Goal: Task Accomplishment & Management: Use online tool/utility

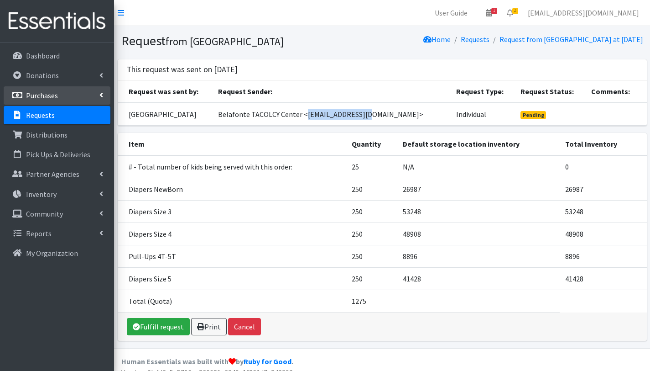
click at [40, 93] on p "Purchases" at bounding box center [42, 95] width 32 height 9
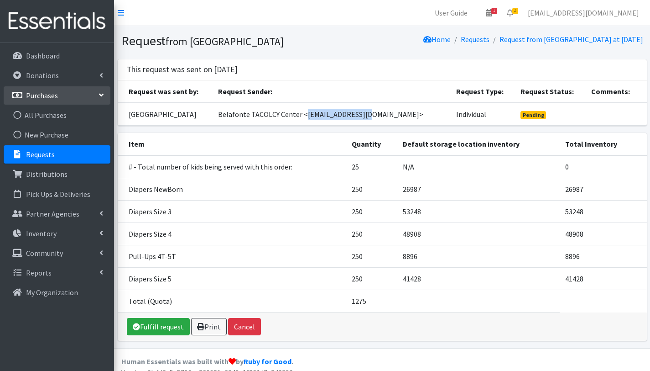
click at [38, 156] on p "Requests" at bounding box center [40, 154] width 29 height 9
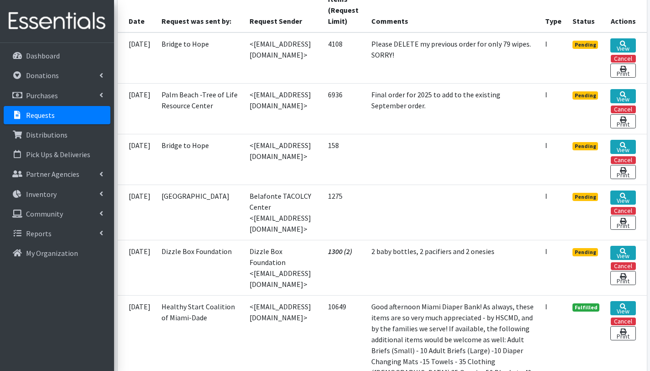
scroll to position [257, 0]
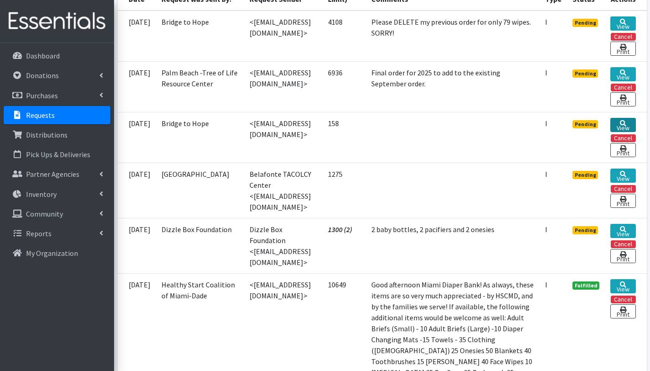
click at [623, 132] on link "View" at bounding box center [623, 125] width 25 height 14
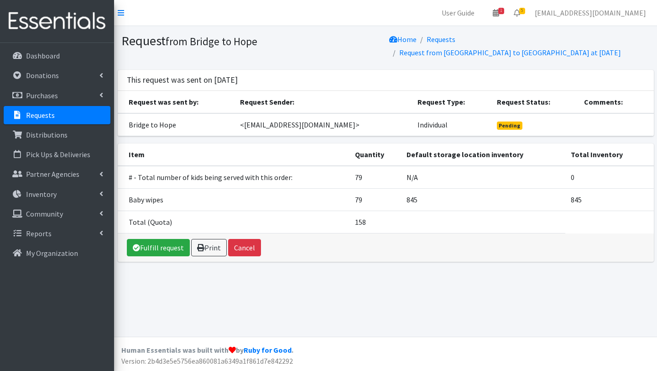
click at [33, 110] on p "Requests" at bounding box center [40, 114] width 29 height 9
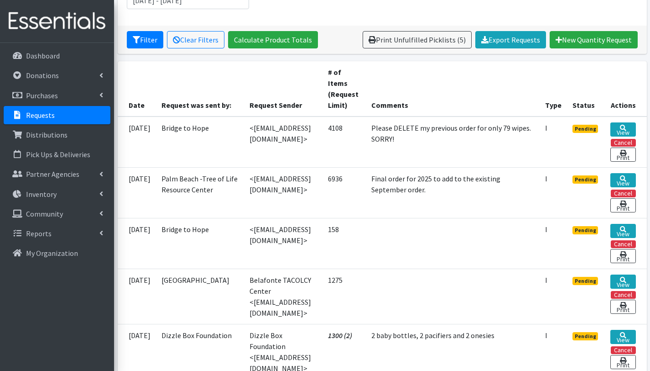
scroll to position [152, 0]
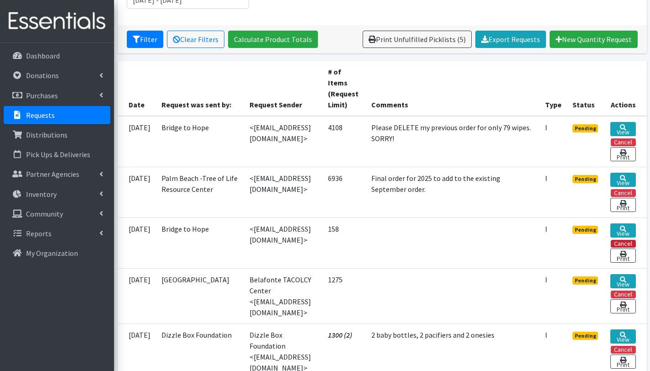
click at [634, 246] on button "Cancel" at bounding box center [623, 244] width 25 height 8
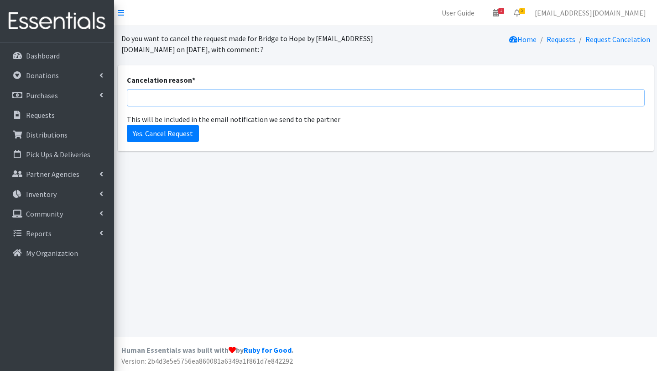
click at [204, 95] on input "Cancelation reason *" at bounding box center [386, 97] width 518 height 17
type input "Just wipes??? No worries I just got your message!"
click at [186, 134] on input "Yes. Cancel Request" at bounding box center [163, 133] width 72 height 17
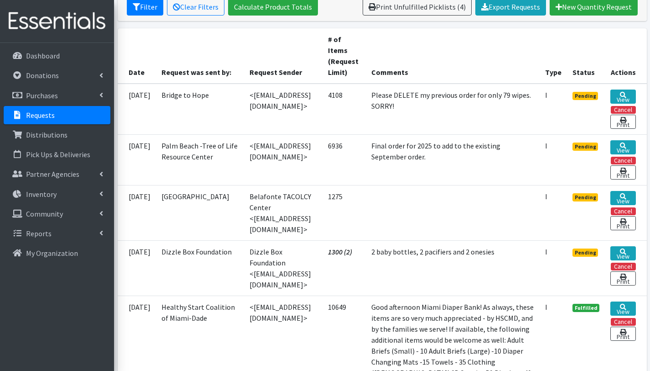
scroll to position [210, 0]
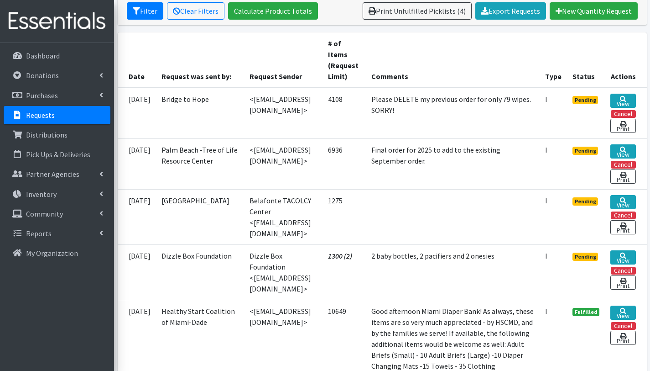
click at [213, 230] on td "Belafonte TACOLCY Center" at bounding box center [200, 216] width 89 height 55
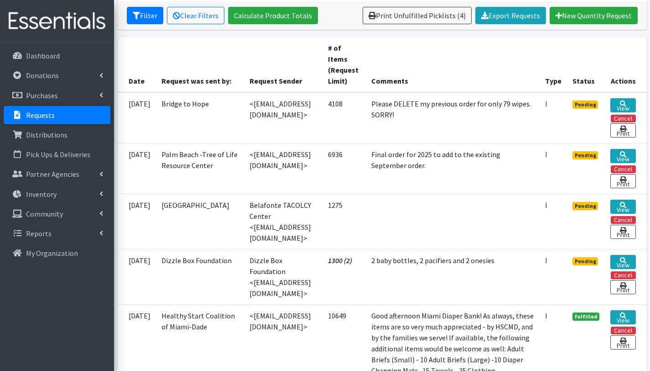
scroll to position [210, 0]
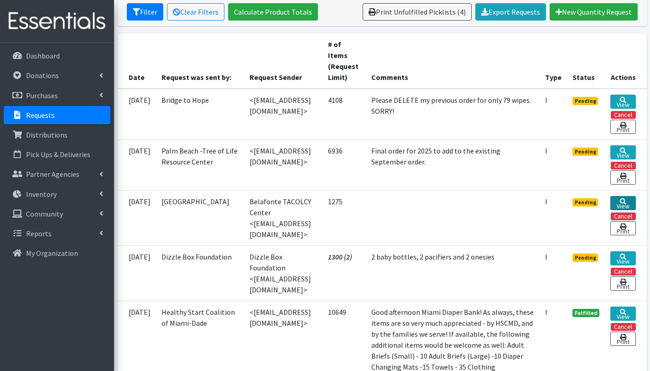
click at [619, 210] on link "View" at bounding box center [623, 203] width 25 height 14
click at [629, 155] on link "View" at bounding box center [623, 152] width 25 height 14
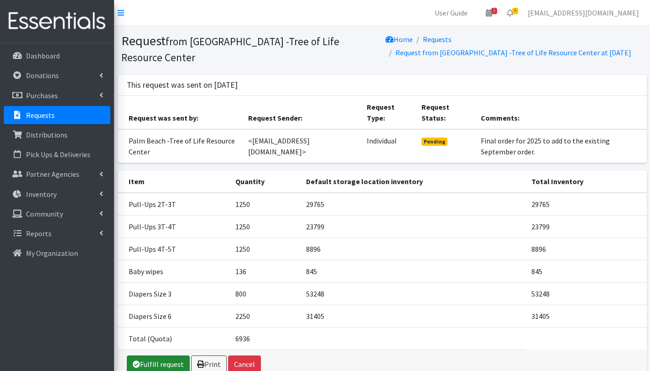
click at [150, 357] on link "Fulfill request" at bounding box center [158, 363] width 63 height 17
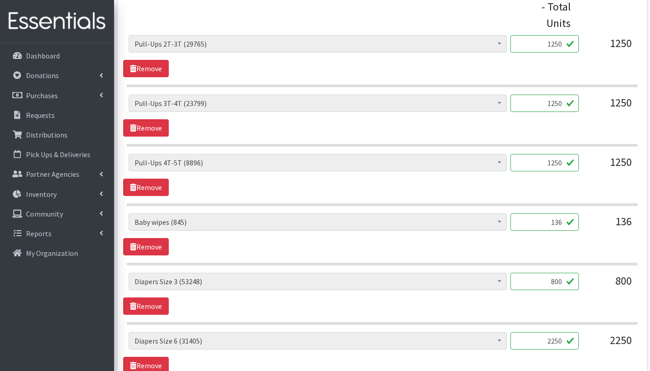
scroll to position [409, 0]
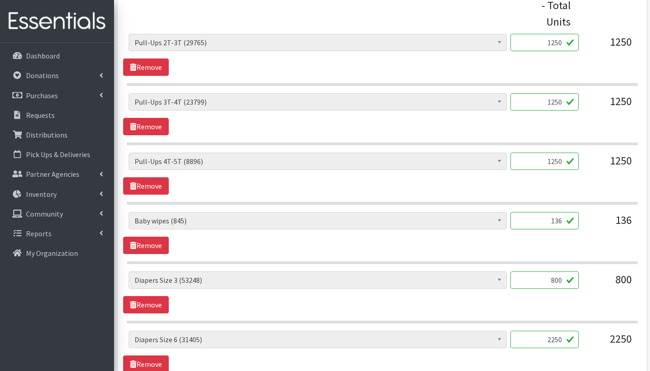
click at [562, 278] on input "800" at bounding box center [545, 279] width 68 height 17
type input "825"
click at [376, 251] on div "# - Total number of kids being served with this order: (0) Adult Briefs (Large/…" at bounding box center [382, 233] width 518 height 42
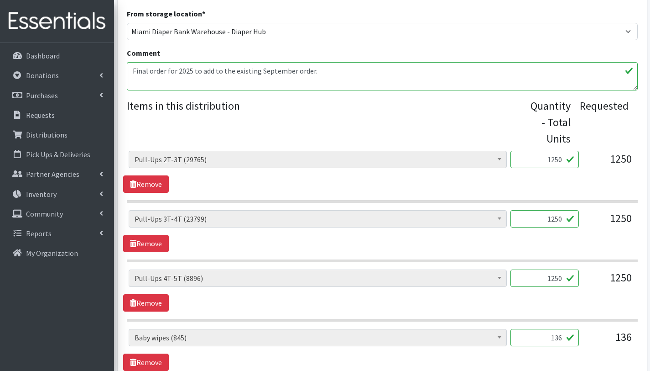
scroll to position [278, 0]
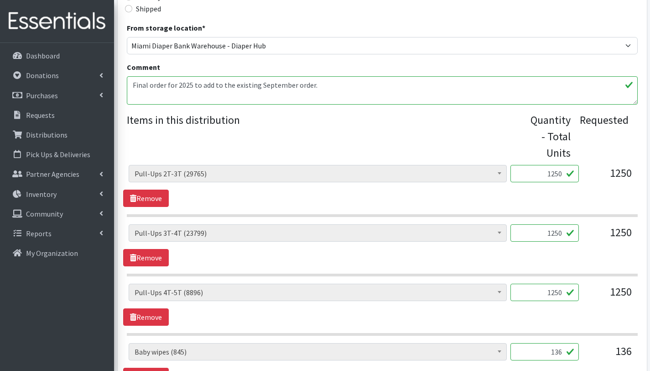
click at [134, 84] on textarea "Final order for 2025 to add to the existing September order." at bounding box center [382, 90] width 511 height 28
click at [131, 95] on textarea "Final order for 2025 to add to the existing September order." at bounding box center [382, 90] width 511 height 28
click at [248, 85] on textarea "Final order for 2025 to add to the existing September order." at bounding box center [382, 90] width 511 height 28
click at [136, 99] on textarea "Final order for 2025 to add to the existing September order." at bounding box center [382, 90] width 511 height 28
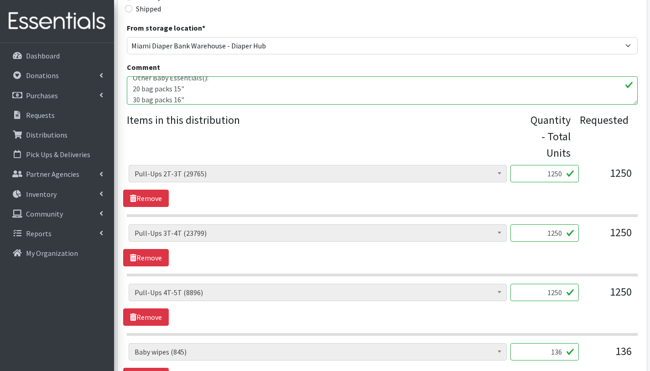
click at [198, 100] on textarea "Final order for 2025 to add to the existing September order." at bounding box center [382, 90] width 511 height 28
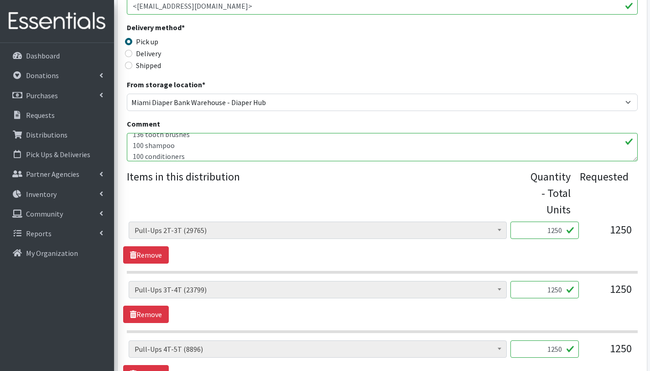
scroll to position [84, 0]
click at [160, 154] on textarea "Final order for 2025 to add to the existing September order." at bounding box center [382, 147] width 511 height 28
click at [190, 156] on textarea "Final order for 2025 to add to the existing September order." at bounding box center [382, 147] width 511 height 28
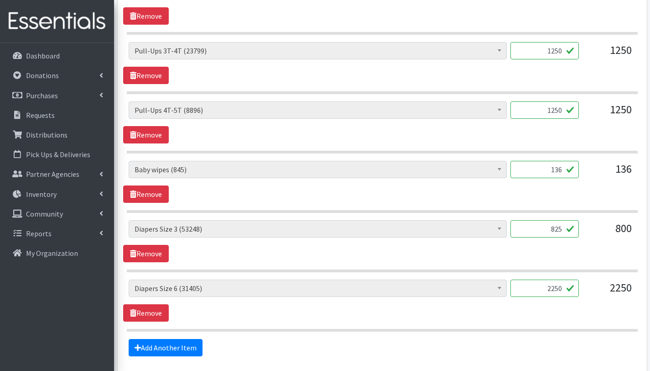
scroll to position [538, 0]
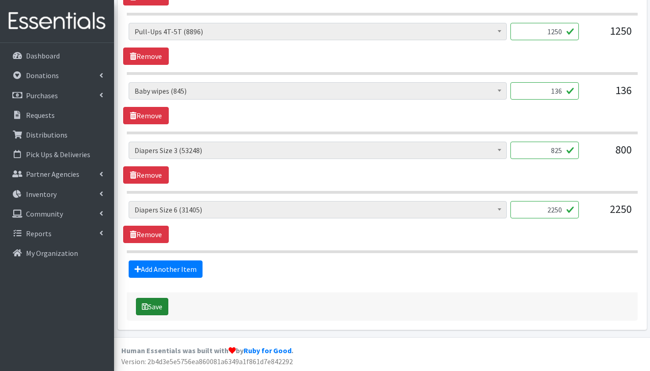
type textarea "This order is serving 136 children. Other Baby Essentials(): 20 bag packs 15" 3…"
click at [157, 306] on button "Save" at bounding box center [152, 306] width 32 height 17
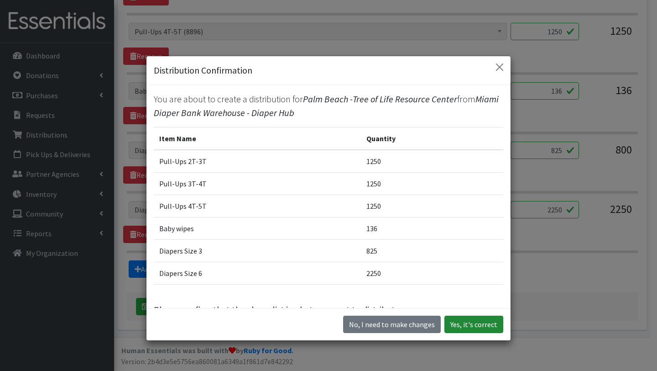
click at [478, 322] on button "Yes, it's correct" at bounding box center [474, 323] width 59 height 17
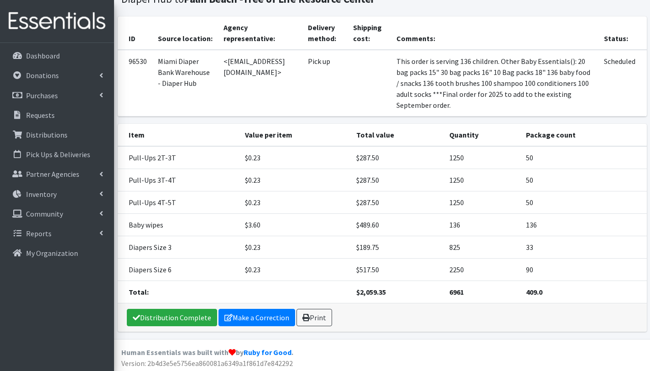
scroll to position [121, 0]
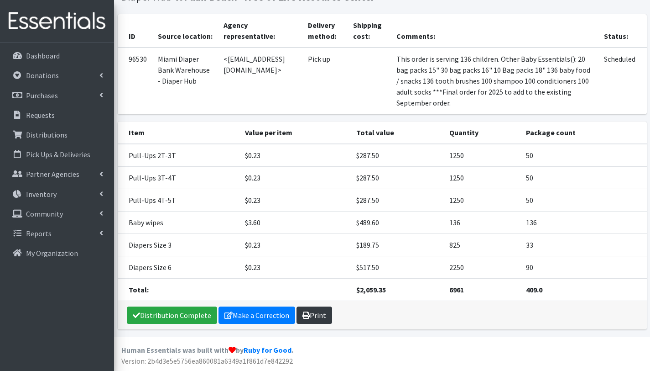
click at [316, 318] on link "Print" at bounding box center [315, 314] width 36 height 17
click at [63, 112] on link "Requests" at bounding box center [57, 115] width 107 height 18
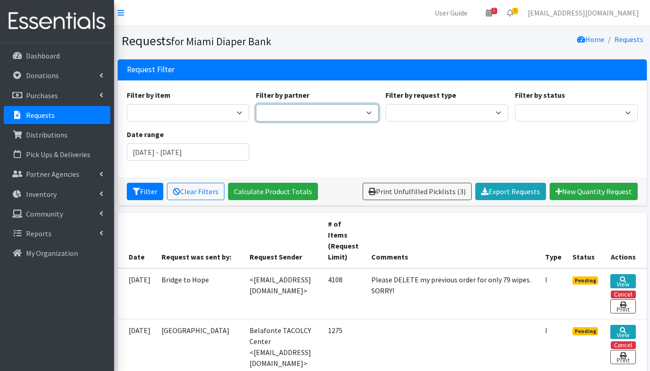
click at [365, 112] on select "305 Pink Pack A Safe Haven for Newborns Basic Needs Miami Belafonte TACOLCY Cen…" at bounding box center [317, 112] width 123 height 17
select select "6834"
click at [256, 104] on select "305 Pink Pack A Safe Haven for Newborns Basic Needs Miami Belafonte TACOLCY Cen…" at bounding box center [317, 112] width 123 height 17
click at [184, 156] on input "[DATE] - [DATE]" at bounding box center [188, 151] width 123 height 17
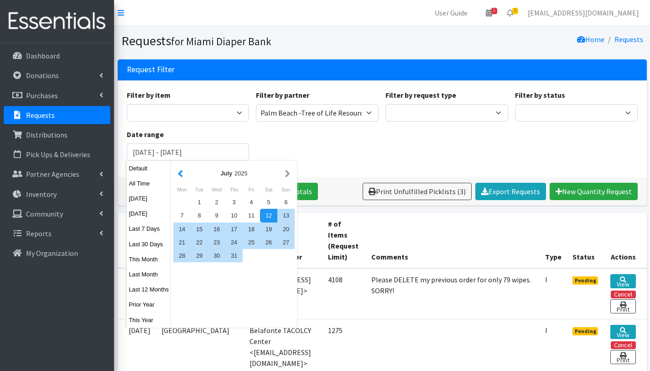
click at [178, 172] on button "button" at bounding box center [181, 173] width 10 height 11
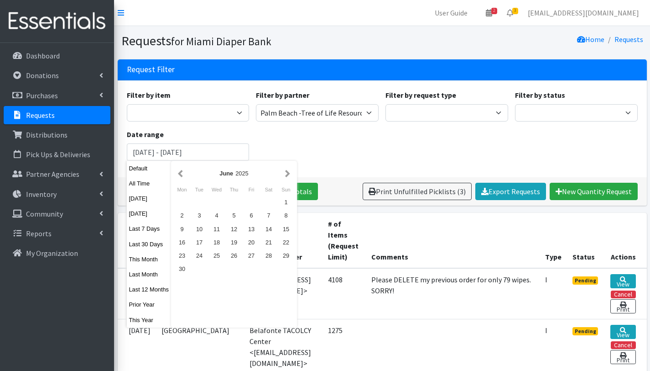
click at [178, 172] on button "button" at bounding box center [181, 173] width 10 height 11
click at [289, 174] on button "button" at bounding box center [288, 173] width 10 height 11
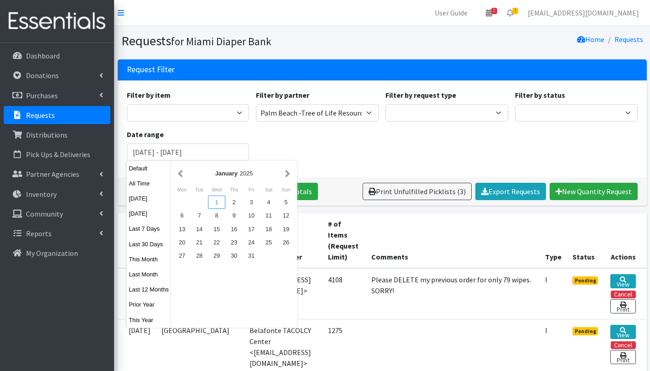
click at [219, 204] on div "1" at bounding box center [216, 201] width 17 height 13
click at [288, 176] on button "button" at bounding box center [288, 173] width 10 height 11
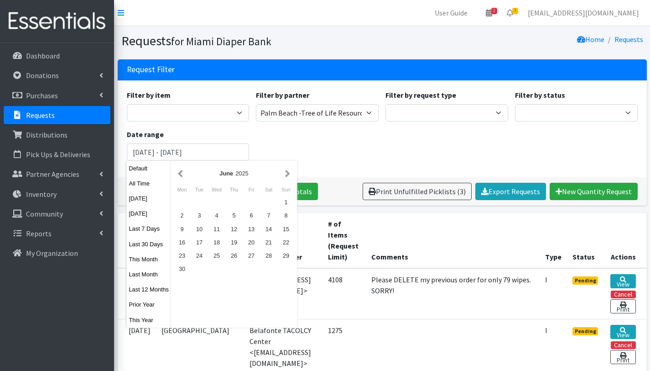
click at [288, 176] on button "button" at bounding box center [288, 173] width 10 height 11
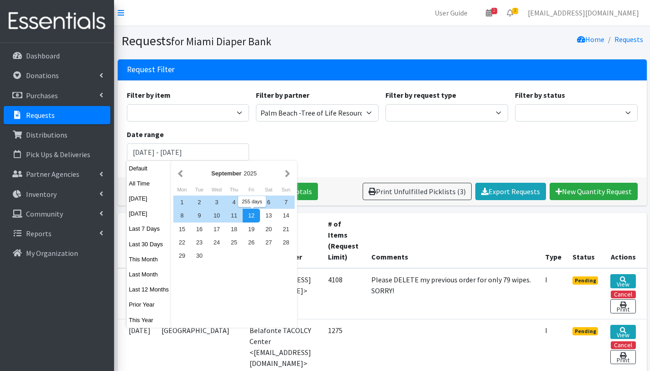
click at [249, 215] on div "12" at bounding box center [251, 215] width 17 height 13
type input "January 1, 2025 - September 12, 2025"
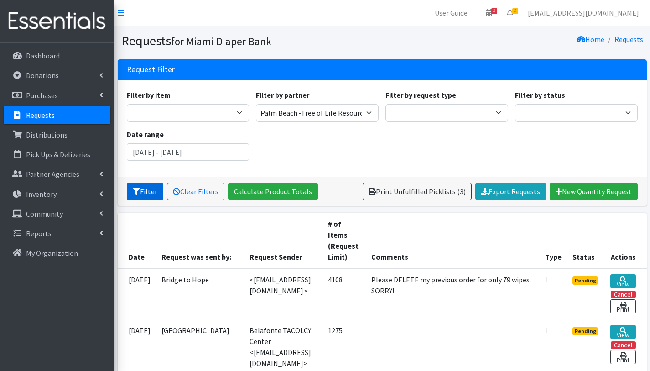
click at [147, 194] on button "Filter" at bounding box center [145, 191] width 37 height 17
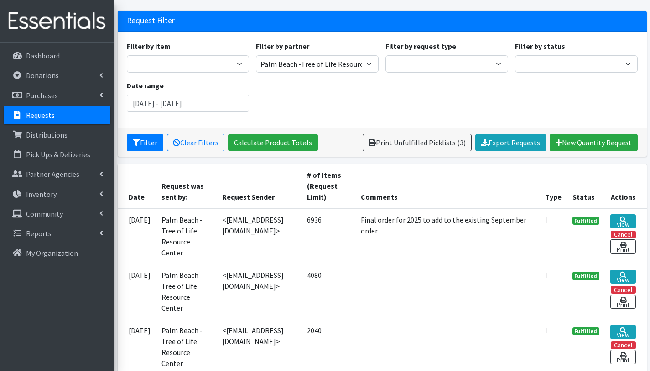
scroll to position [51, 0]
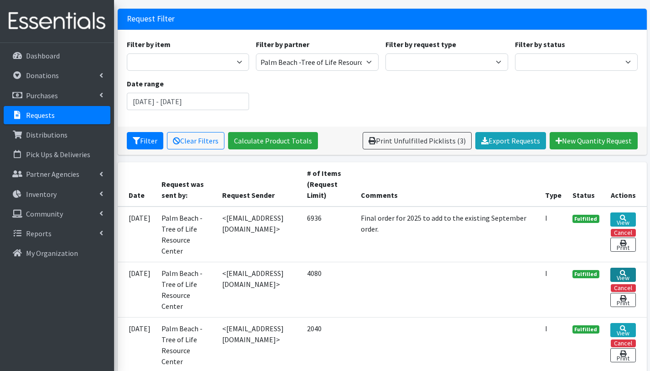
click at [624, 273] on link "View" at bounding box center [623, 274] width 25 height 14
click at [44, 130] on link "Distributions" at bounding box center [57, 135] width 107 height 18
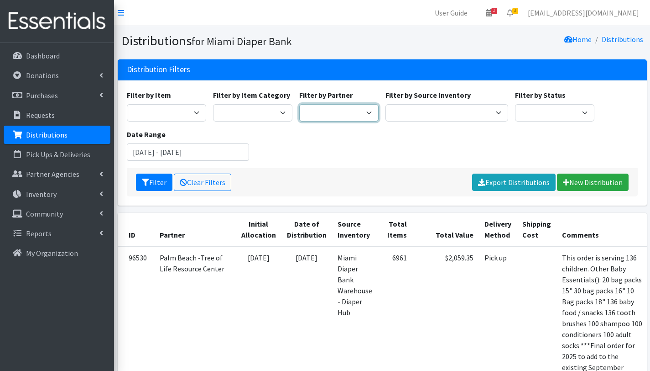
click at [327, 110] on select "305 Pink Pack A Safe Haven for Newborns Basic Needs Miami Belafonte TACOLCY Cen…" at bounding box center [338, 112] width 79 height 17
select select "6834"
click at [299, 104] on select "305 Pink Pack A Safe Haven for Newborns Basic Needs Miami Belafonte TACOLCY Cen…" at bounding box center [338, 112] width 79 height 17
click at [164, 181] on button "Filter" at bounding box center [154, 181] width 37 height 17
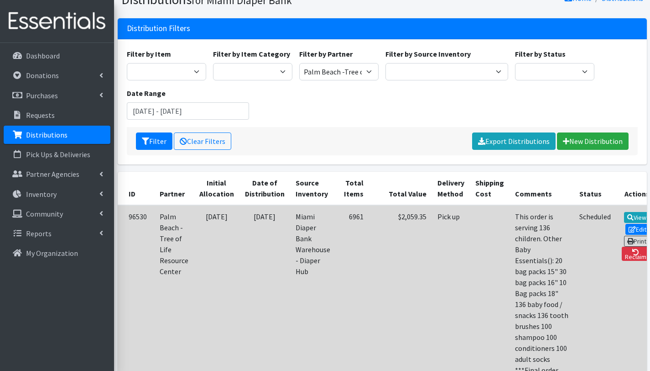
scroll to position [39, 0]
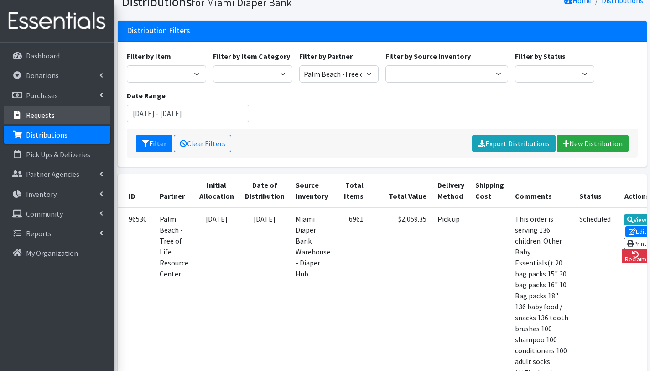
click at [58, 111] on link "Requests" at bounding box center [57, 115] width 107 height 18
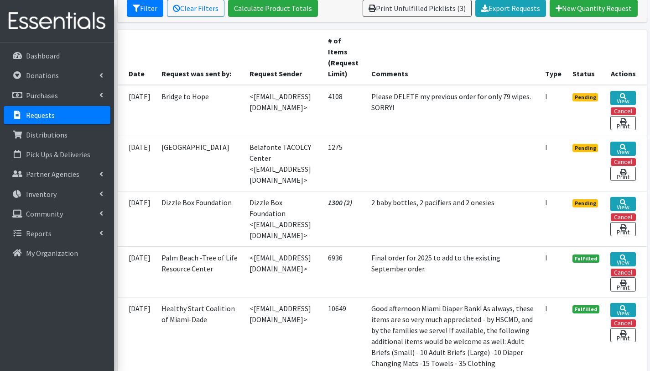
scroll to position [183, 0]
click at [628, 149] on link "View" at bounding box center [623, 148] width 25 height 14
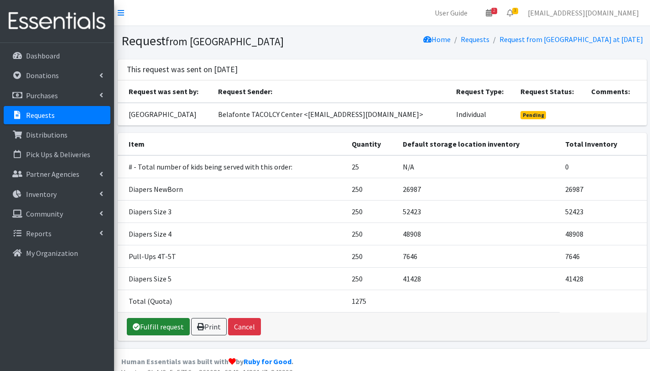
click at [159, 335] on link "Fulfill request" at bounding box center [158, 326] width 63 height 17
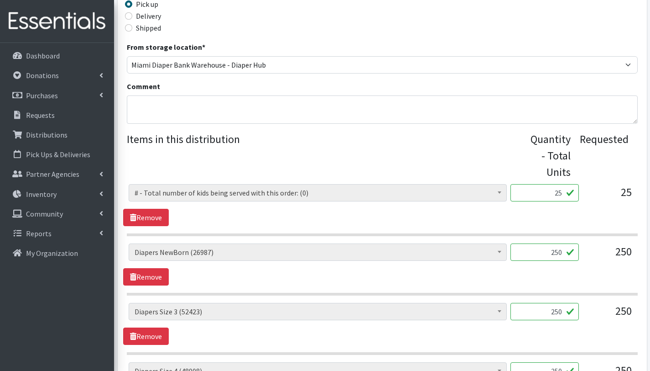
scroll to position [260, 0]
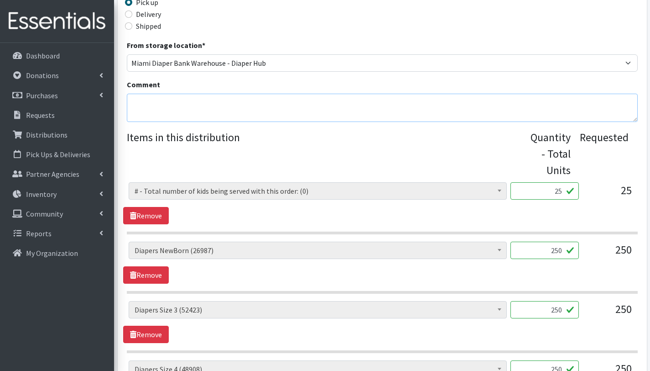
click at [189, 104] on textarea "Comment" at bounding box center [382, 108] width 511 height 28
type textarea "WITH THIS ORDER YOU ARE SERVING 33 CHILDREN Other baby Essentials() Alcohol wip…"
click at [563, 192] on input "25" at bounding box center [545, 190] width 68 height 17
type input "2"
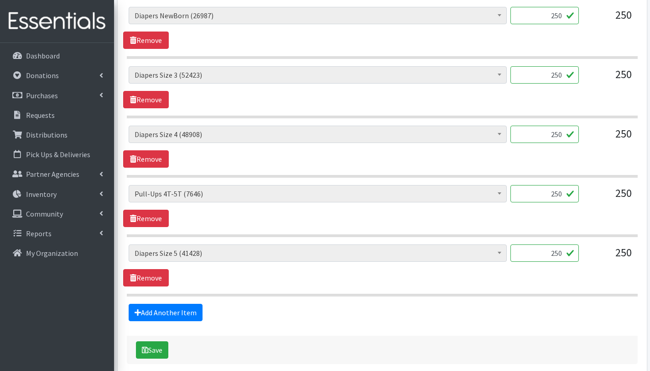
scroll to position [211, 0]
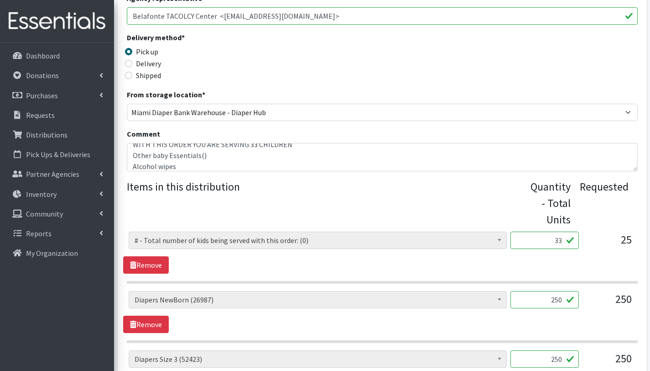
type input "33"
click at [135, 163] on textarea "WITH THIS ORDER YOU ARE SERVING 33 CHILDREN Other baby Essentials() Alcohol wip…" at bounding box center [382, 157] width 511 height 28
click at [152, 165] on textarea "WITH THIS ORDER YOU ARE SERVING 33 CHILDREN Other baby Essentials() 33 Alcohol …" at bounding box center [382, 157] width 511 height 28
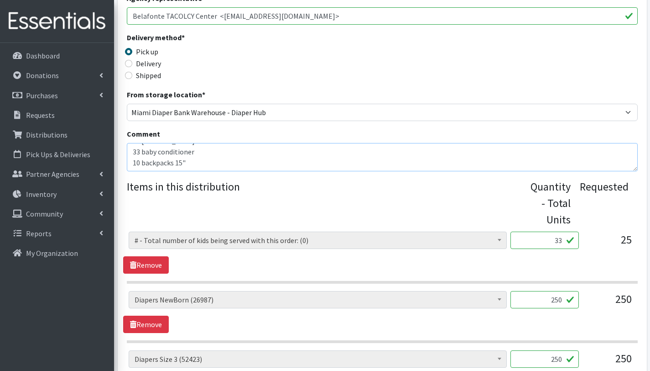
paste textarea "10 backpacks 15""
click at [140, 167] on textarea "WITH THIS ORDER YOU ARE SERVING 33 CHILDREN Other baby Essentials() 33 Alcohol …" at bounding box center [382, 157] width 511 height 28
click at [181, 165] on textarea "WITH THIS ORDER YOU ARE SERVING 33 CHILDREN Other baby Essentials() 33 Alcohol …" at bounding box center [382, 157] width 511 height 28
click at [196, 163] on textarea "WITH THIS ORDER YOU ARE SERVING 33 CHILDREN Other baby Essentials() 33 Alcohol …" at bounding box center [382, 157] width 511 height 28
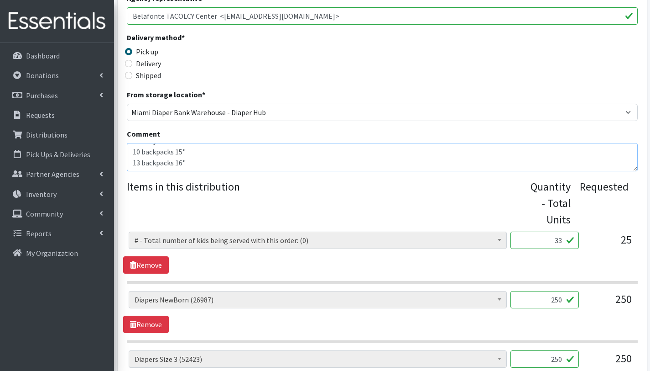
paste textarea "10 backpacks 15""
click at [181, 166] on textarea "WITH THIS ORDER YOU ARE SERVING 33 CHILDREN Other baby Essentials() 33 Alcohol …" at bounding box center [382, 157] width 511 height 28
click at [195, 163] on textarea "WITH THIS ORDER YOU ARE SERVING 33 CHILDREN Other baby Essentials() 33 Alcohol …" at bounding box center [382, 157] width 511 height 28
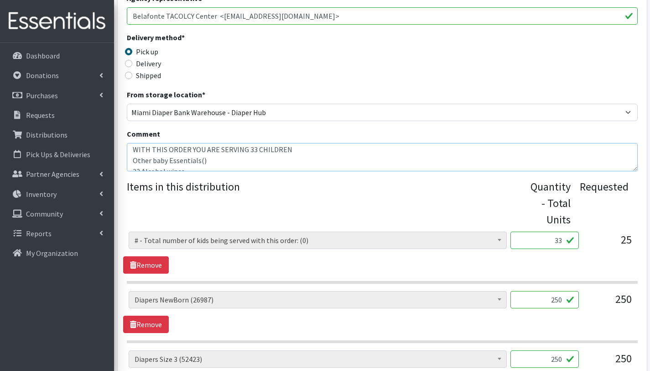
click at [207, 161] on textarea "WITH THIS ORDER YOU ARE SERVING 33 CHILDREN Other baby Essentials() 33 Alcohol …" at bounding box center [382, 157] width 511 height 28
click at [213, 165] on textarea "WITH THIS ORDER YOU ARE SERVING 33 CHILDREN Other baby Essentials(): 33 Alcohol…" at bounding box center [382, 157] width 511 height 28
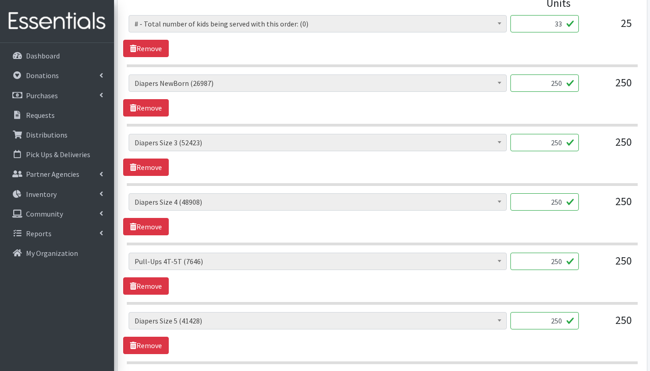
scroll to position [429, 0]
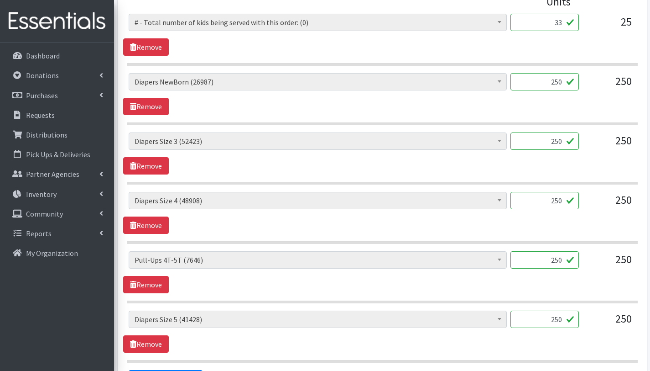
type textarea "WITH THIS ORDER YOU ARE SERVING 33 CHILDREN Other baby Essentials(): 33 Alcohol…"
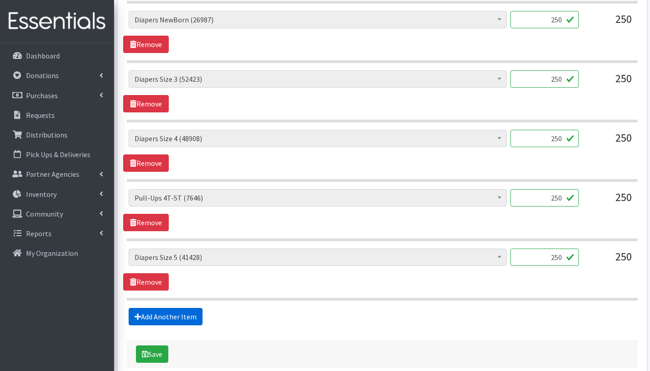
click at [172, 320] on link "Add Another Item" at bounding box center [166, 316] width 74 height 17
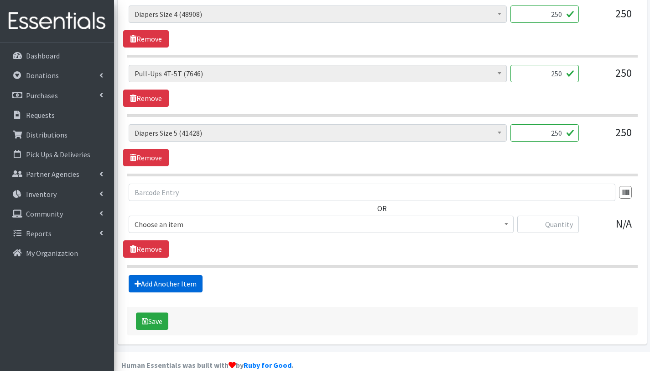
scroll to position [629, 0]
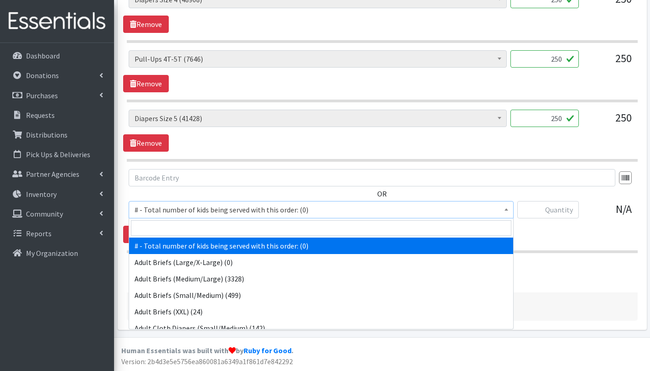
click at [173, 209] on span "# - Total number of kids being served with this order: (0)" at bounding box center [321, 209] width 373 height 13
click at [177, 224] on input "search" at bounding box center [321, 228] width 381 height 16
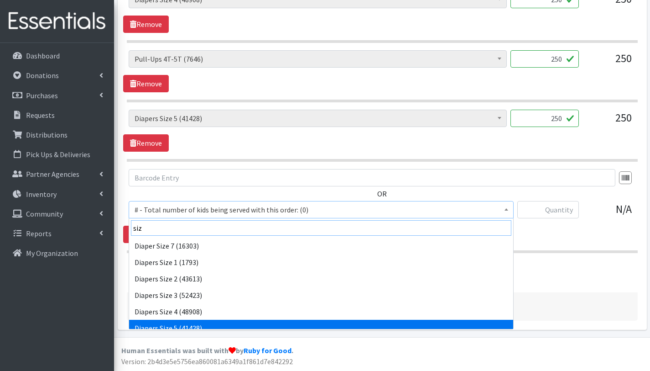
type input "siz"
select select "2652"
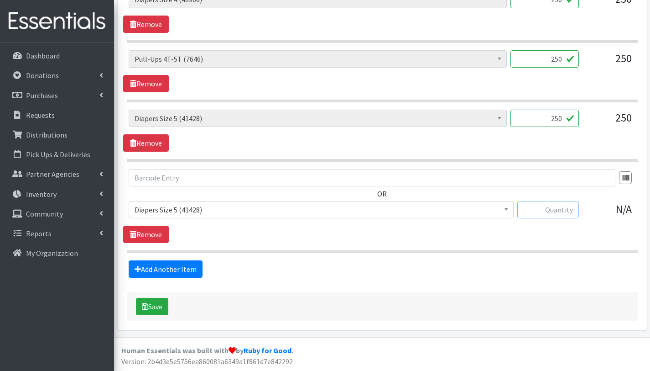
click at [545, 210] on input "text" at bounding box center [549, 209] width 62 height 17
type input "100"
click at [183, 271] on link "Add Another Item" at bounding box center [166, 268] width 74 height 17
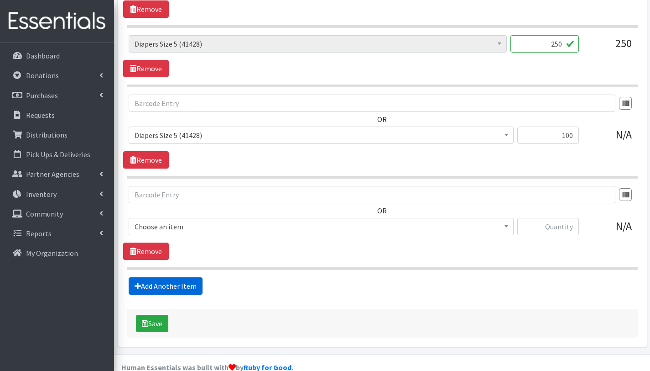
scroll to position [721, 0]
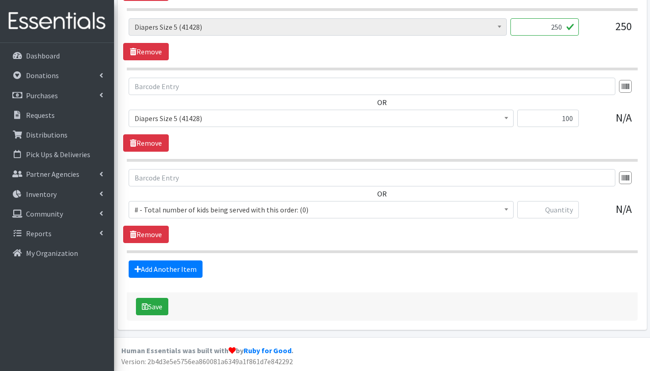
click at [188, 210] on span "# - Total number of kids being served with this order: (0)" at bounding box center [321, 209] width 373 height 13
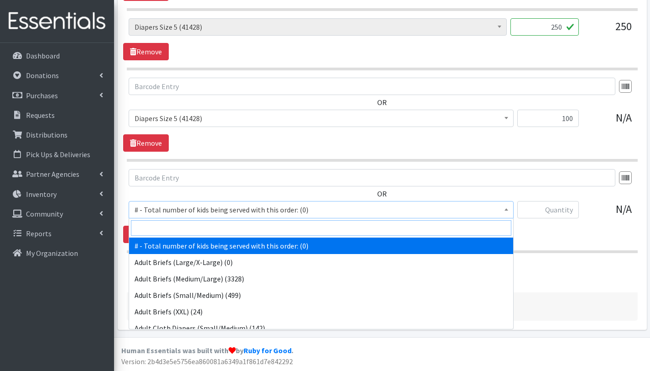
click at [185, 225] on input "search" at bounding box center [321, 228] width 381 height 16
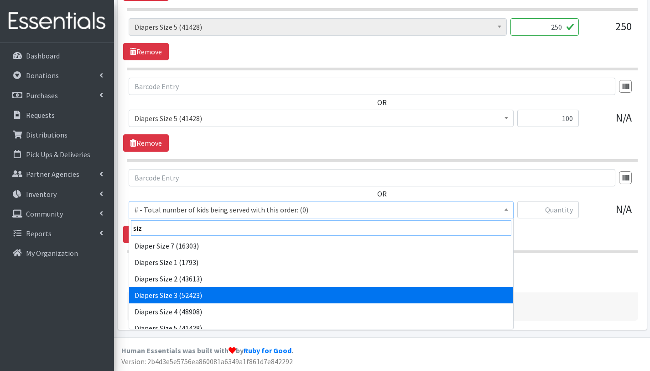
scroll to position [40, 0]
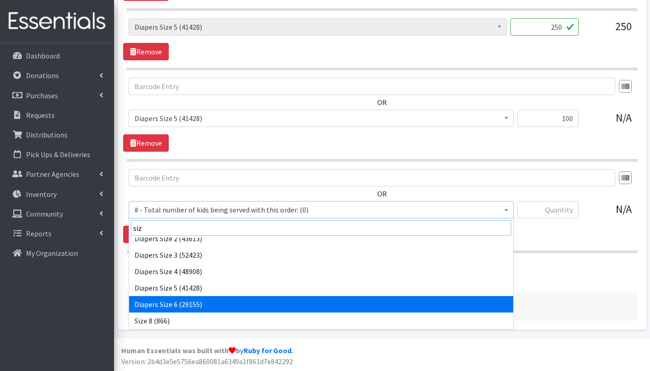
type input "siz"
select select "2674"
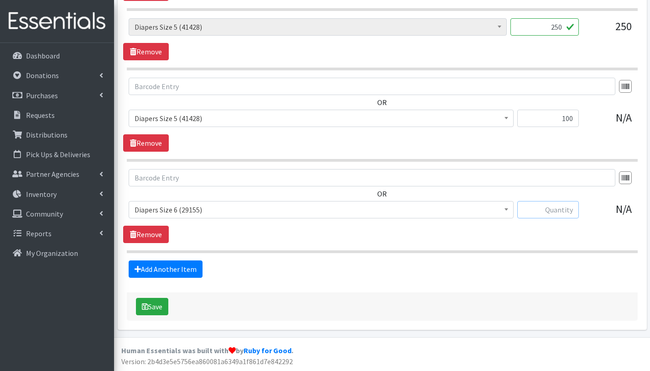
click at [561, 208] on input "text" at bounding box center [549, 209] width 62 height 17
type input "100"
click at [566, 117] on input "100" at bounding box center [549, 118] width 62 height 17
type input "200"
click at [567, 208] on input "100" at bounding box center [549, 209] width 62 height 17
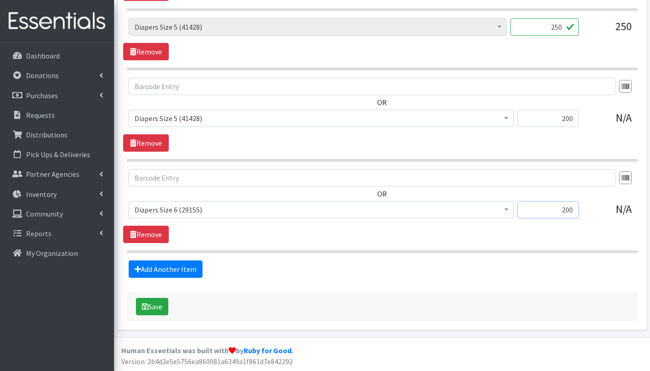
type input "200"
click at [342, 299] on div "Save" at bounding box center [382, 306] width 511 height 28
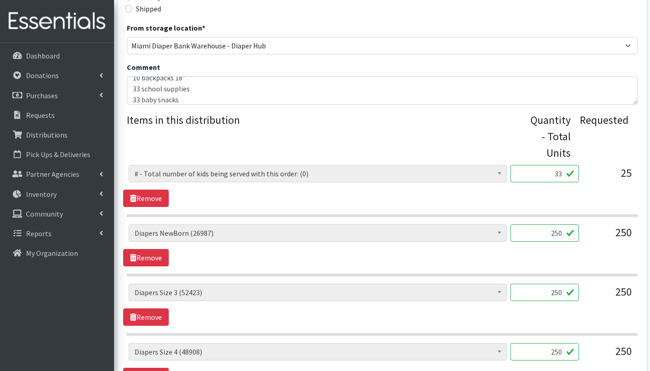
scroll to position [277, 0]
click at [219, 86] on textarea "WITH THIS ORDER YOU ARE SERVING 33 CHILDREN Other baby Essentials(): 33 Alcohol…" at bounding box center [382, 91] width 511 height 28
drag, startPoint x: 132, startPoint y: 96, endPoint x: 199, endPoint y: 111, distance: 68.9
click at [199, 111] on div "Partner * 305 Pink Pack A Safe Haven for Newborns Basic Needs Miami Belafonte T…" at bounding box center [382, 275] width 511 height 892
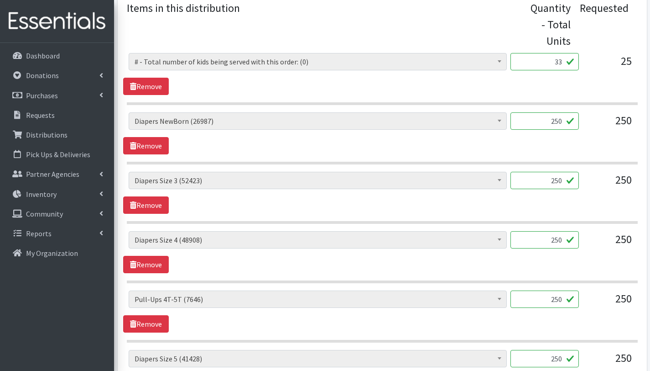
scroll to position [409, 0]
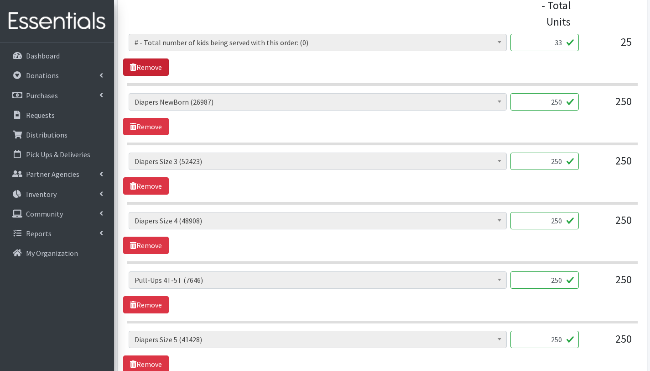
click at [149, 68] on link "Remove" at bounding box center [146, 66] width 46 height 17
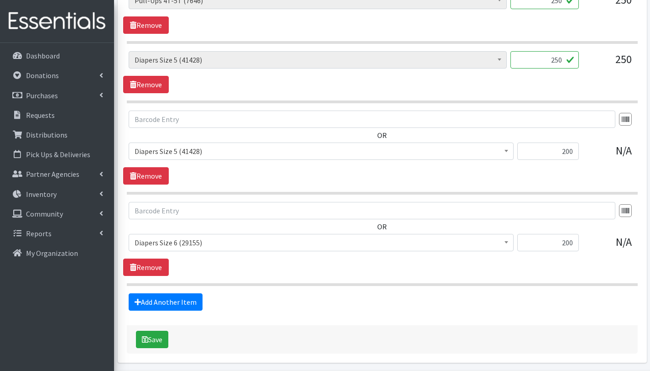
scroll to position [644, 0]
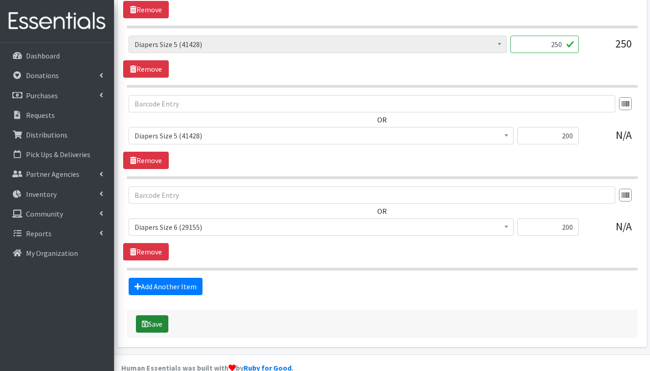
click at [155, 323] on button "Save" at bounding box center [152, 323] width 32 height 17
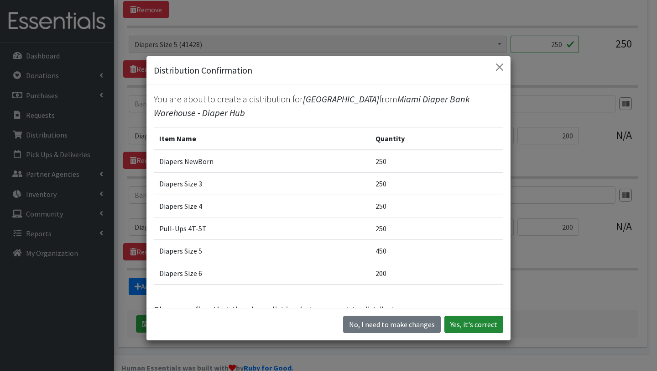
click at [467, 324] on button "Yes, it's correct" at bounding box center [474, 323] width 59 height 17
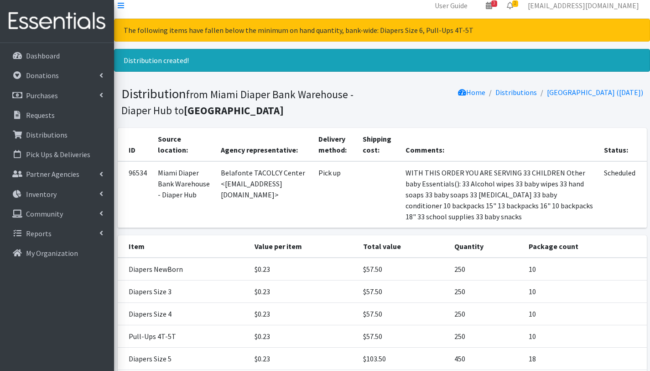
scroll to position [121, 0]
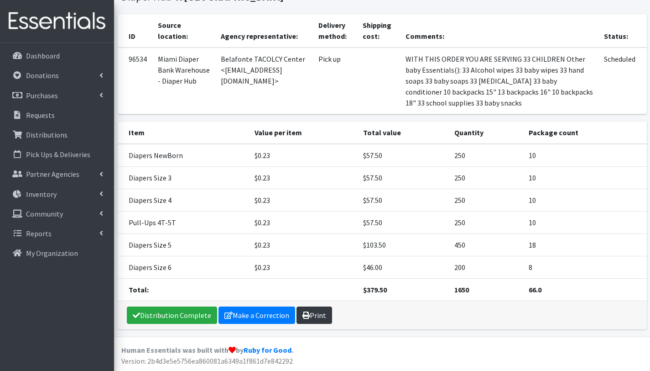
click at [306, 315] on icon at bounding box center [306, 314] width 7 height 7
click at [38, 116] on p "Requests" at bounding box center [40, 114] width 29 height 9
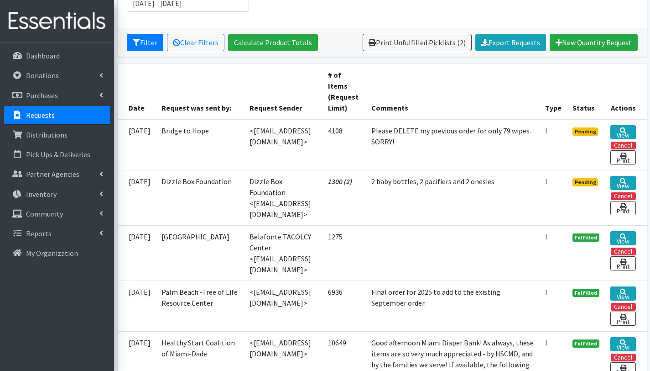
scroll to position [147, 0]
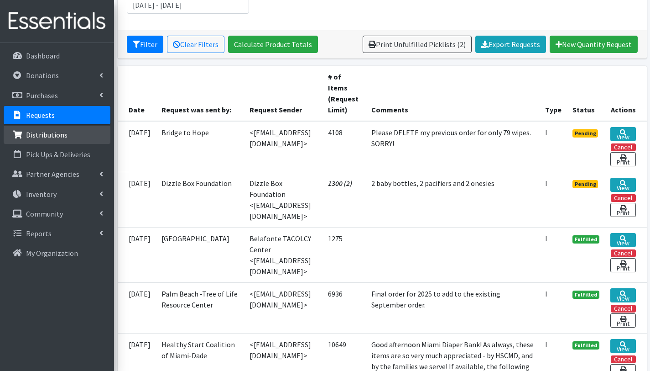
click at [49, 139] on p "Distributions" at bounding box center [47, 134] width 42 height 9
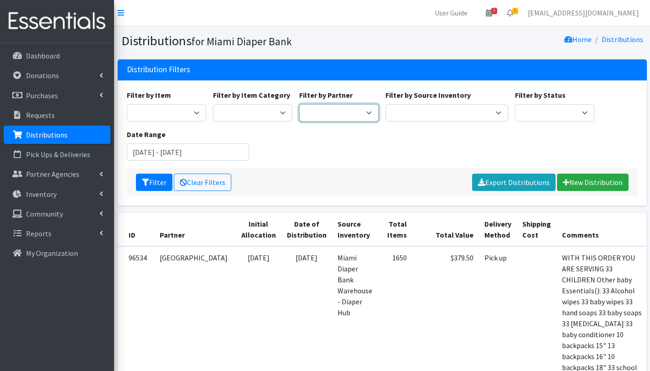
click at [340, 113] on select "305 Pink Pack A Safe Haven for Newborns Basic Needs [GEOGRAPHIC_DATA] [GEOGRAPH…" at bounding box center [338, 112] width 79 height 17
select select "2797"
click at [299, 104] on select "305 Pink Pack A Safe Haven for Newborns Basic Needs [GEOGRAPHIC_DATA] [GEOGRAPH…" at bounding box center [338, 112] width 79 height 17
click at [152, 180] on button "Filter" at bounding box center [154, 181] width 37 height 17
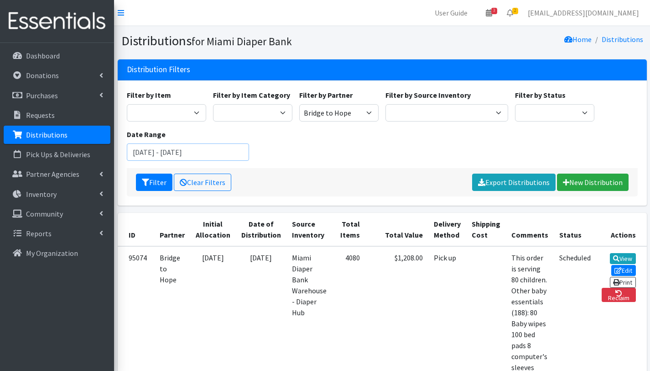
click at [173, 154] on input "[DATE] - [DATE]" at bounding box center [188, 151] width 123 height 17
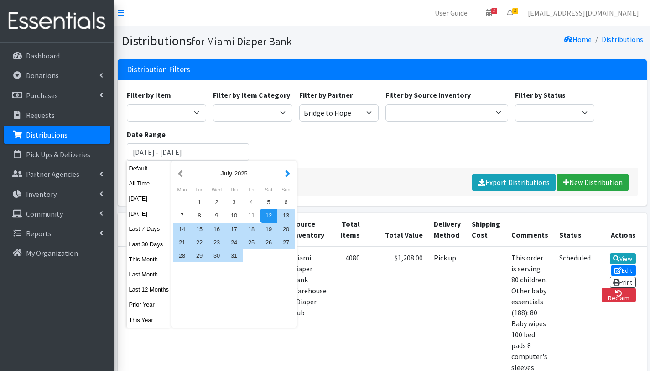
click at [290, 174] on button "button" at bounding box center [288, 173] width 10 height 11
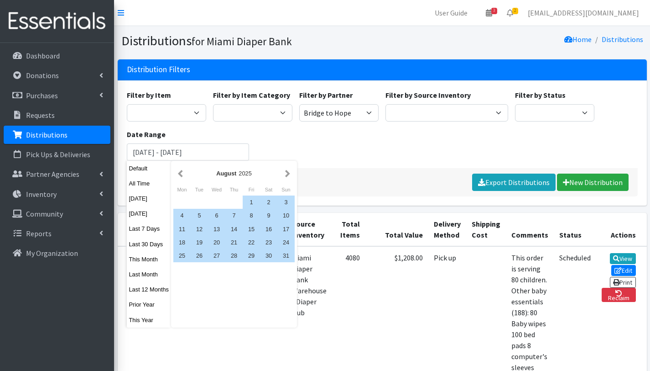
click at [290, 174] on button "button" at bounding box center [288, 173] width 10 height 11
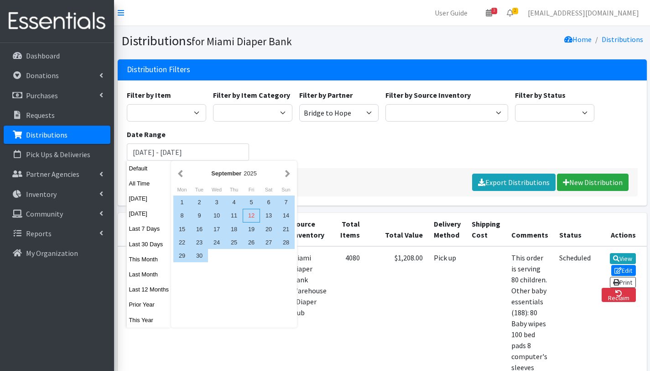
click at [247, 217] on div "12" at bounding box center [251, 215] width 17 height 13
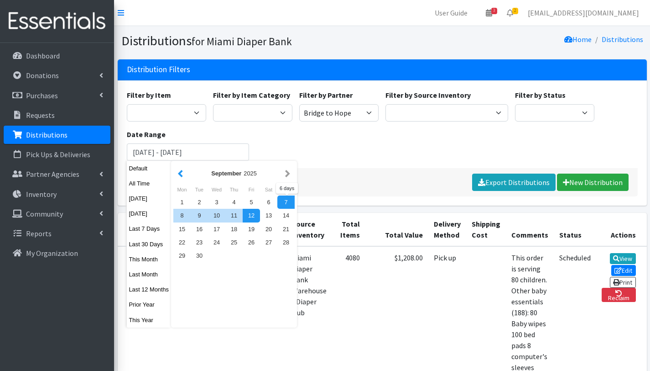
click at [179, 176] on button "button" at bounding box center [181, 173] width 10 height 11
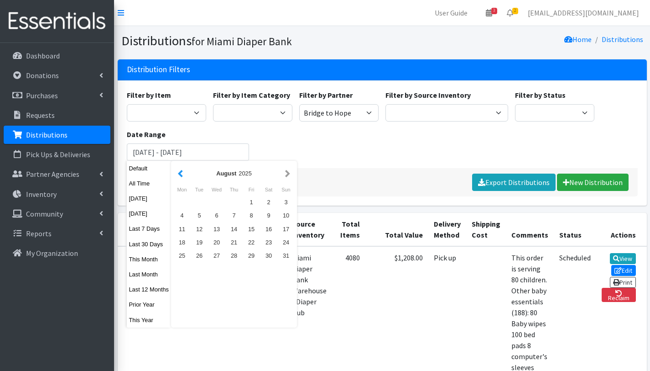
click at [183, 176] on button "button" at bounding box center [181, 173] width 10 height 11
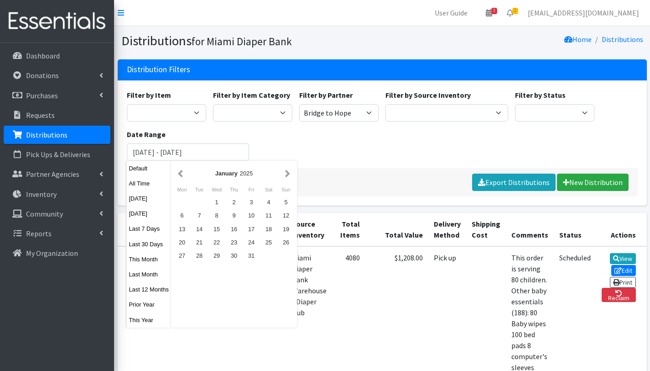
click at [183, 176] on button "button" at bounding box center [181, 173] width 10 height 11
click at [288, 173] on button "button" at bounding box center [288, 173] width 10 height 11
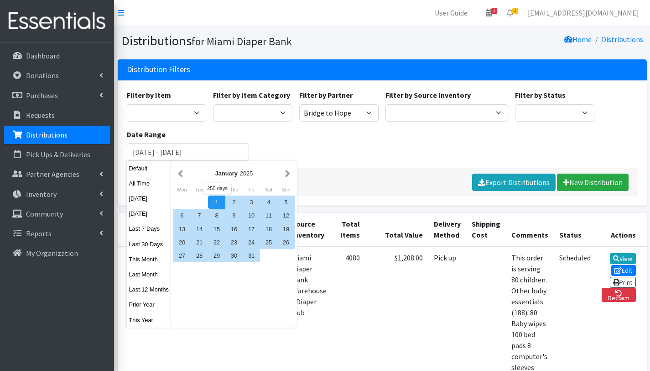
click at [212, 201] on div "1" at bounding box center [216, 201] width 17 height 13
type input "[DATE] - [DATE]"
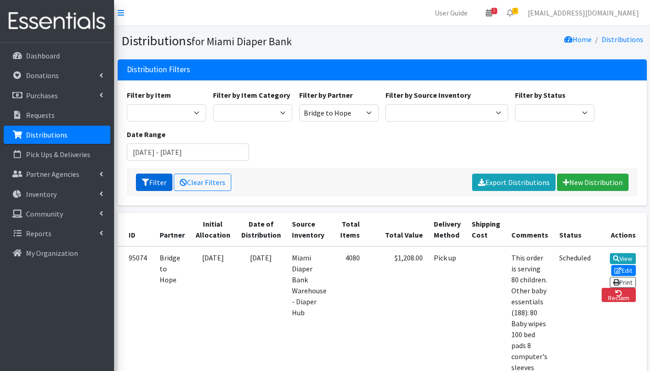
click at [151, 180] on button "Filter" at bounding box center [154, 181] width 37 height 17
click at [47, 113] on p "Requests" at bounding box center [40, 114] width 29 height 9
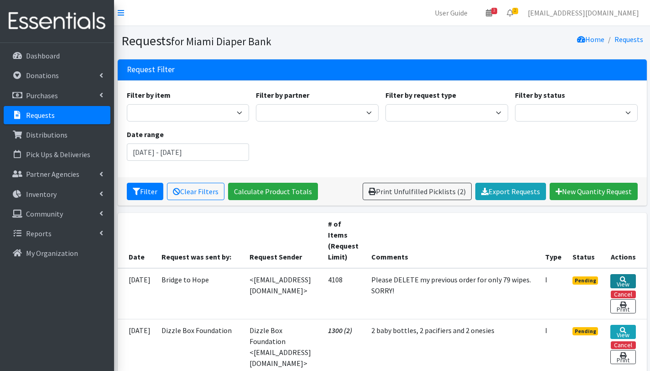
click at [622, 283] on link "View" at bounding box center [623, 281] width 25 height 14
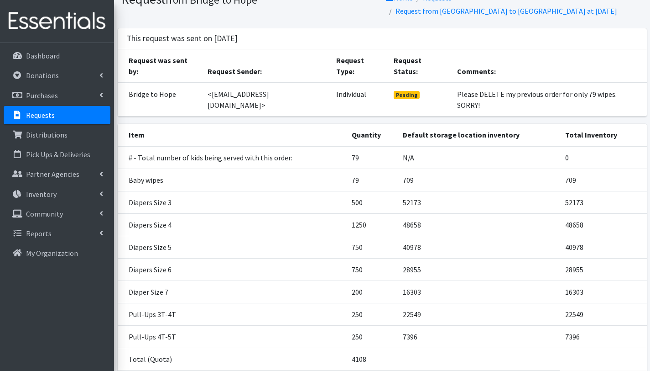
scroll to position [78, 0]
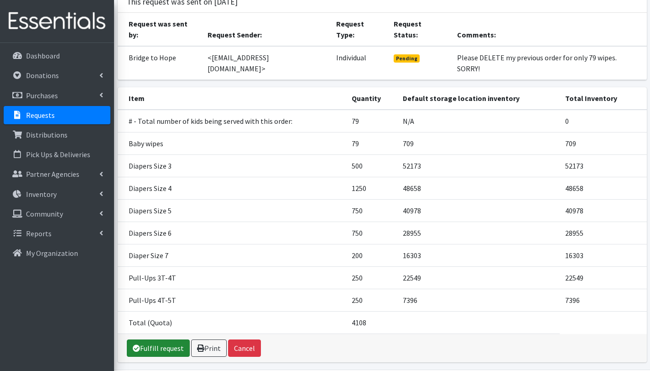
click at [162, 339] on link "Fulfill request" at bounding box center [158, 347] width 63 height 17
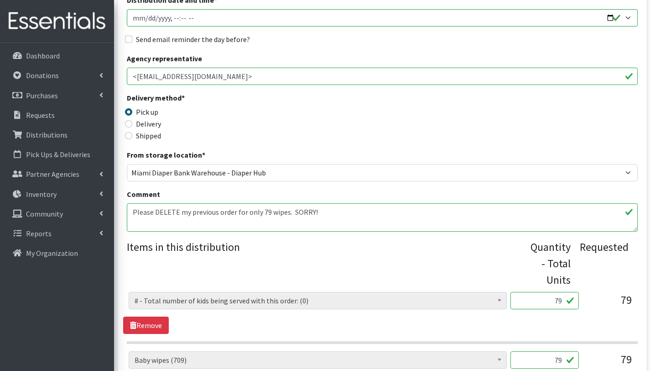
scroll to position [152, 0]
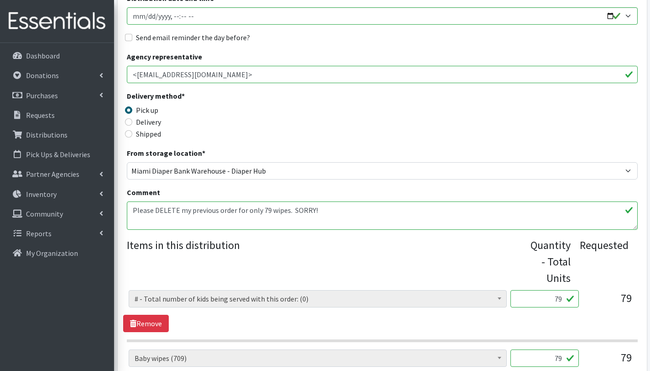
drag, startPoint x: 344, startPoint y: 210, endPoint x: 129, endPoint y: 211, distance: 215.0
click at [129, 211] on textarea "Please DELETE my previous order for only 79 wipes. SORRY!" at bounding box center [382, 215] width 511 height 28
type textarea "This order is serving 79 children Other baby essentials (): 20 backpacks 15" 20…"
click at [163, 320] on link "Remove" at bounding box center [146, 322] width 46 height 17
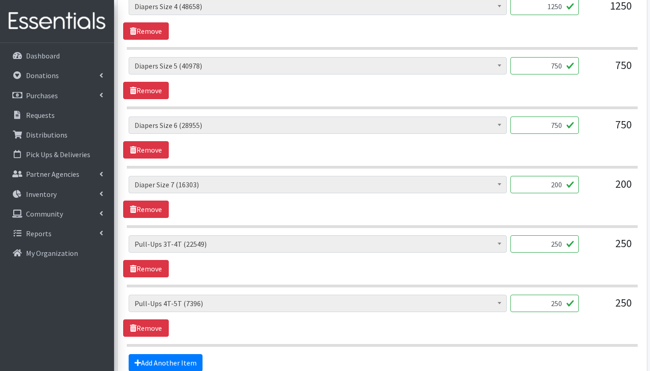
scroll to position [657, 0]
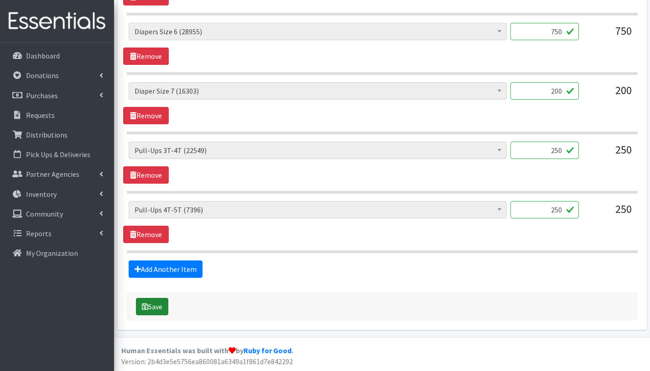
click at [155, 308] on button "Save" at bounding box center [152, 306] width 32 height 17
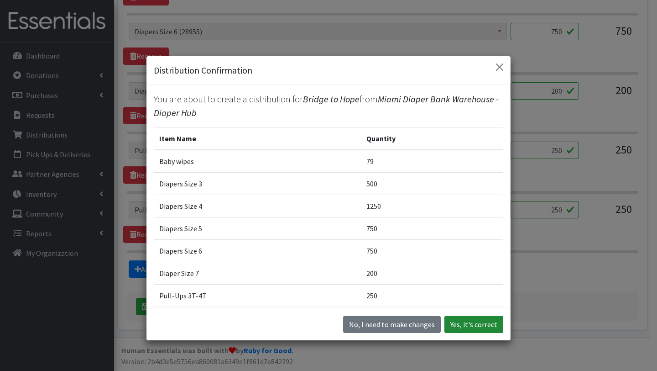
click at [482, 329] on button "Yes, it's correct" at bounding box center [474, 323] width 59 height 17
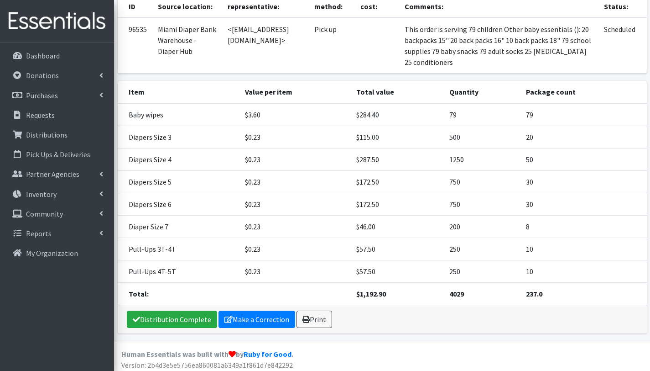
scroll to position [155, 0]
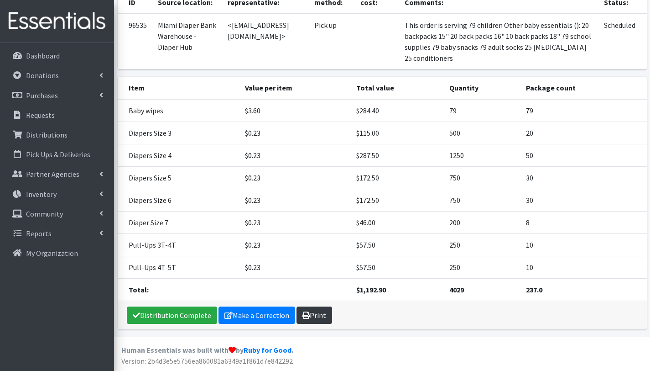
click at [310, 315] on link "Print" at bounding box center [315, 314] width 36 height 17
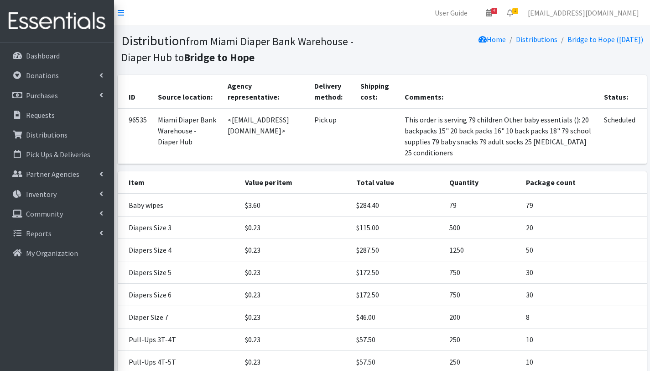
scroll to position [94, 0]
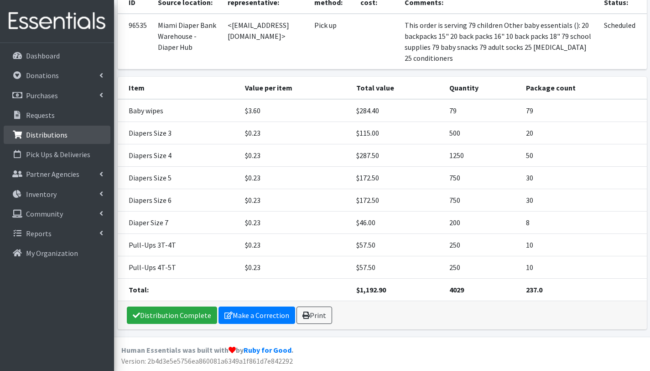
click at [58, 136] on p "Distributions" at bounding box center [47, 134] width 42 height 9
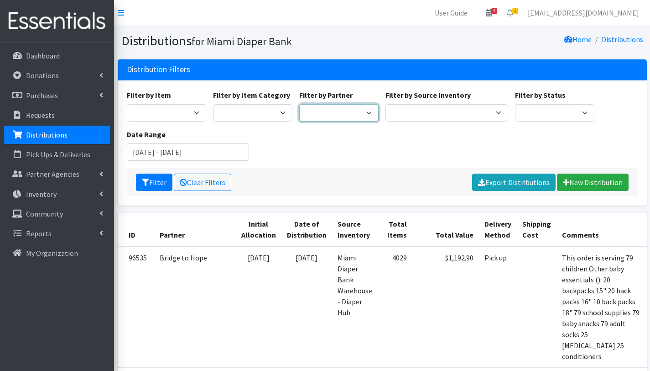
click at [350, 113] on select "305 Pink Pack A Safe Haven for Newborns Basic Needs [GEOGRAPHIC_DATA] [GEOGRAPH…" at bounding box center [338, 112] width 79 height 17
select select "6808"
click at [299, 104] on select "305 Pink Pack A Safe Haven for Newborns Basic Needs [GEOGRAPHIC_DATA] [GEOGRAPH…" at bounding box center [338, 112] width 79 height 17
click at [158, 185] on button "Filter" at bounding box center [154, 181] width 37 height 17
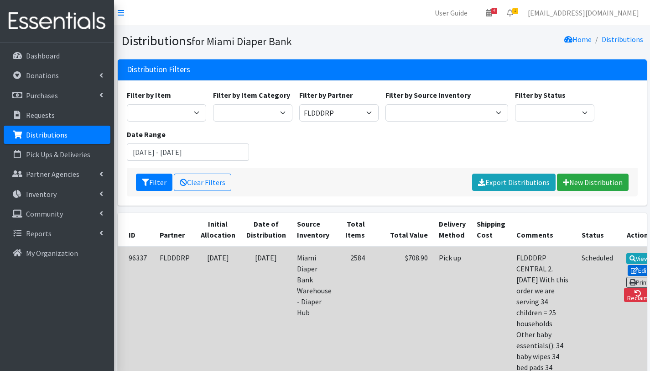
click at [631, 268] on icon at bounding box center [634, 270] width 7 height 6
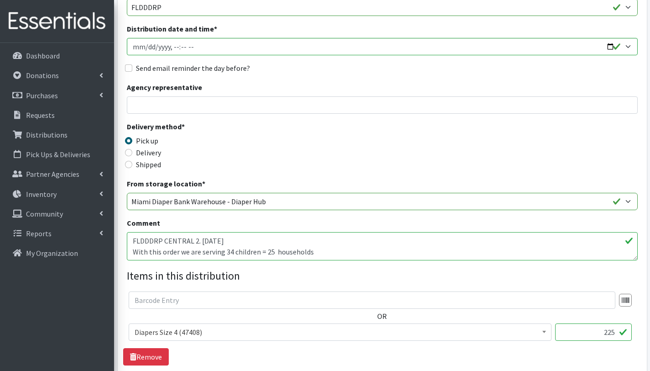
scroll to position [126, 0]
click at [232, 249] on textarea "FLDDDRP CENTRAL 2. [DATE] With this order we are serving 34 children = 25 house…" at bounding box center [382, 245] width 511 height 28
click at [325, 253] on textarea "FLDDDRP CENTRAL 2. [DATE] With this order we are serving 34 children = 25 house…" at bounding box center [382, 245] width 511 height 28
click at [315, 251] on textarea "FLDDDRP CENTRAL 2. [DATE] With this order we are serving 34 children = 25 house…" at bounding box center [382, 245] width 511 height 28
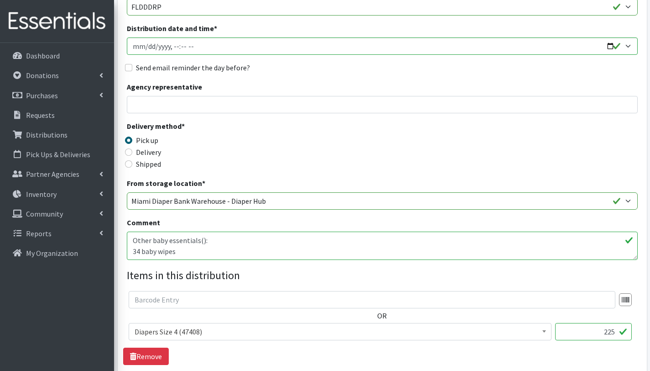
click at [140, 251] on textarea "FLDDDRP CENTRAL 2. [DATE] With this order we are serving 34 children = 25 house…" at bounding box center [382, 245] width 511 height 28
click at [139, 246] on textarea "FLDDDRP CENTRAL 2. [DATE] With this order we are serving 34 children = 25 house…" at bounding box center [382, 245] width 511 height 28
click at [140, 250] on textarea "FLDDDRP CENTRAL 2. [DATE] With this order we are serving 34 children = 25 house…" at bounding box center [382, 245] width 511 height 28
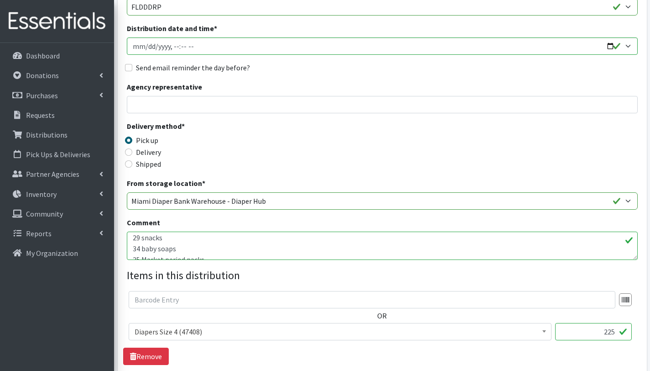
scroll to position [69, 0]
click at [139, 247] on textarea "FLDDDRP CENTRAL 2. 09/10/2025 With this order we are serving 34 children = 25 h…" at bounding box center [382, 245] width 511 height 28
click at [138, 251] on textarea "FLDDDRP CENTRAL 2. 09/10/2025 With this order we are serving 34 children = 25 h…" at bounding box center [382, 245] width 511 height 28
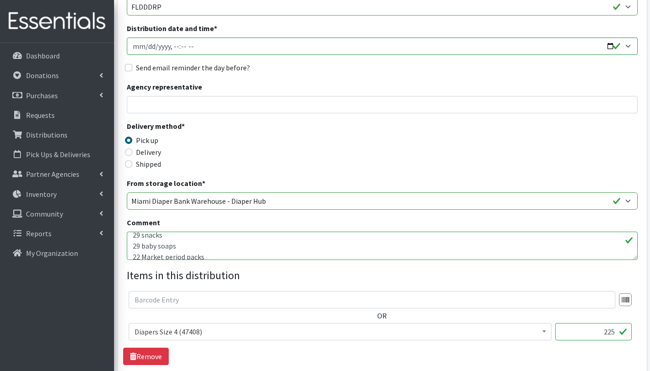
click at [163, 245] on textarea "FLDDDRP CENTRAL 2. 09/10/2025 With this order we are serving 34 children = 25 h…" at bounding box center [382, 245] width 511 height 28
click at [201, 236] on textarea "FLDDDRP CENTRAL 2. 09/10/2025 With this order we are serving 34 children = 25 h…" at bounding box center [382, 245] width 511 height 28
type textarea "FLDDDRP CENTRAL 2. [DATE] With this order we are serving 29 children = 22 house…"
click at [220, 299] on input "text" at bounding box center [372, 299] width 487 height 17
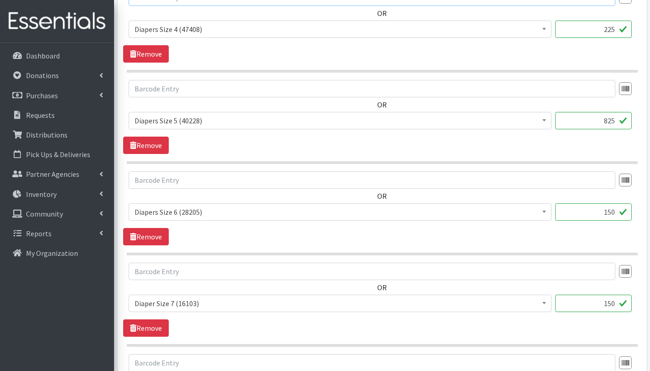
scroll to position [442, 0]
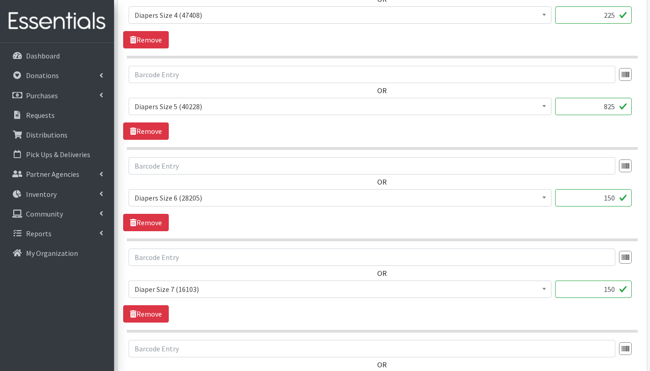
click at [615, 290] on input "150" at bounding box center [593, 288] width 77 height 17
type input "1"
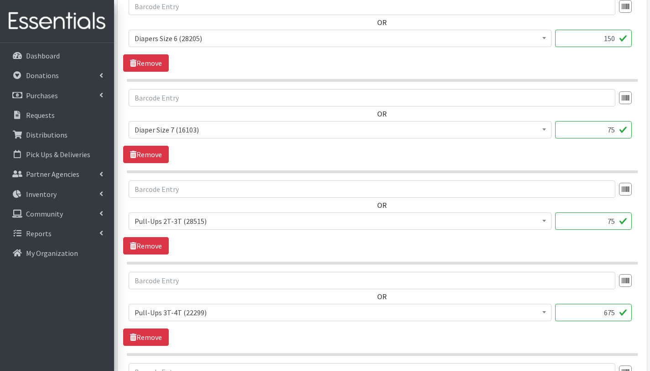
scroll to position [623, 0]
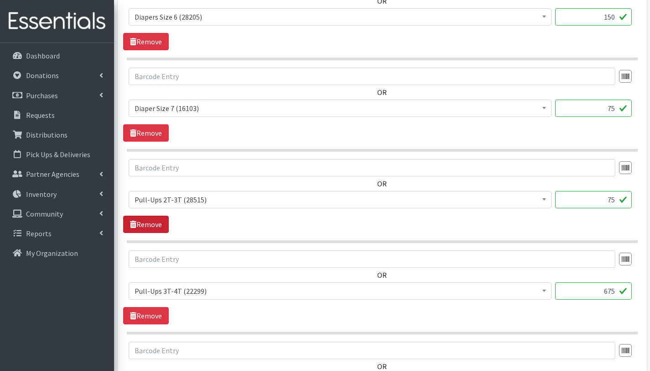
type input "75"
click at [161, 228] on link "Remove" at bounding box center [146, 223] width 46 height 17
click at [609, 199] on input "675" at bounding box center [593, 199] width 77 height 17
click at [610, 200] on input "675" at bounding box center [593, 199] width 77 height 17
type input "525"
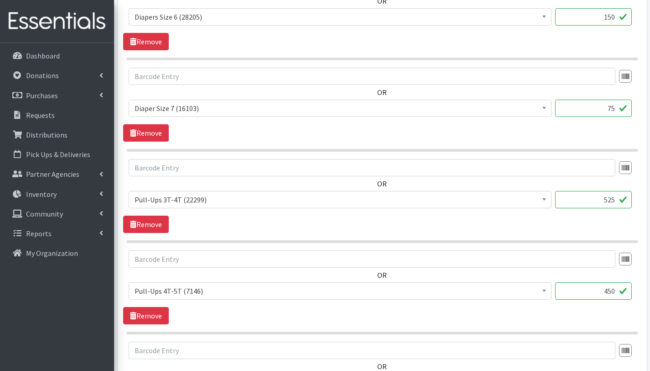
click at [616, 292] on input "450" at bounding box center [593, 290] width 77 height 17
type input "4"
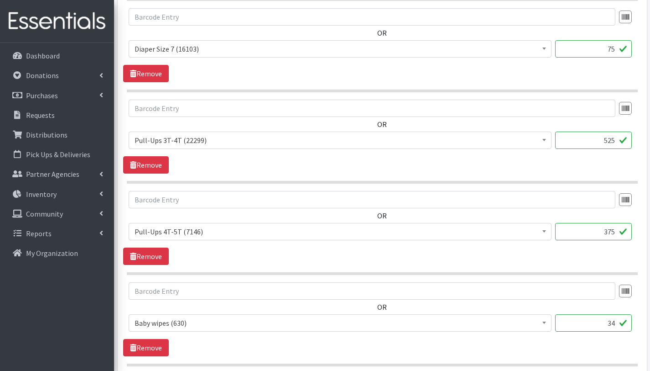
scroll to position [684, 0]
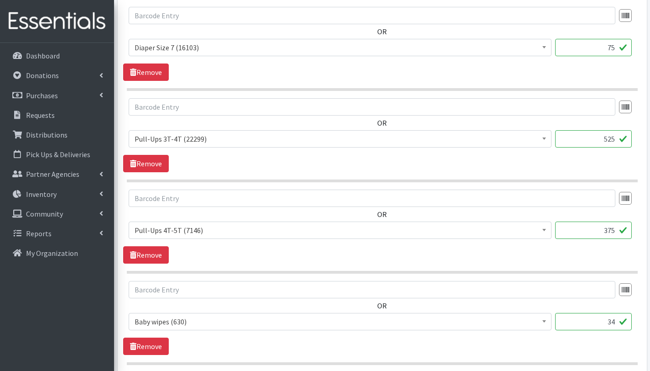
type input "375"
click at [614, 323] on input "34" at bounding box center [593, 321] width 77 height 17
type input "3"
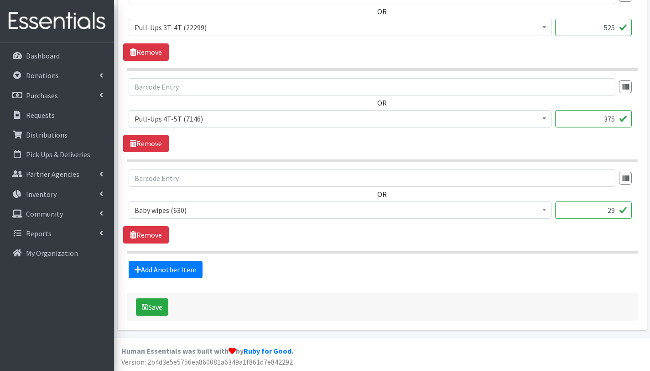
scroll to position [793, 0]
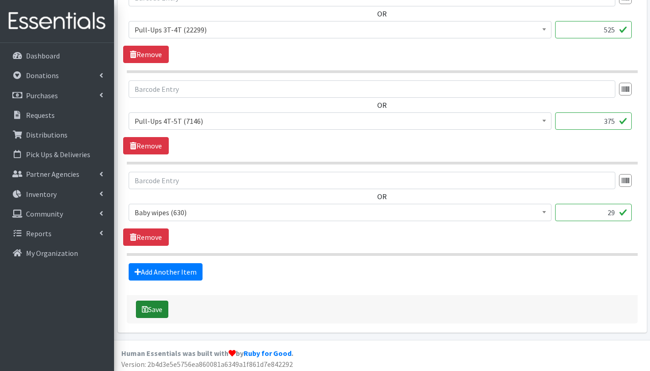
type input "29"
click at [157, 309] on button "Save" at bounding box center [152, 308] width 32 height 17
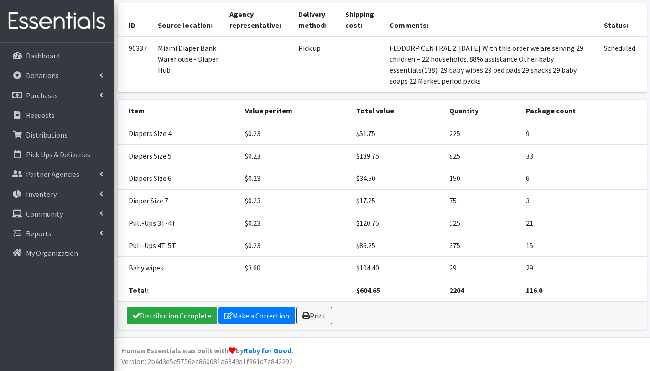
scroll to position [132, 0]
click at [190, 311] on link "Distribution Complete" at bounding box center [172, 314] width 90 height 17
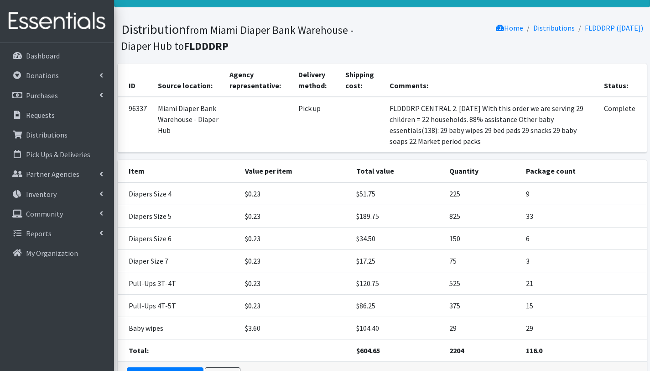
scroll to position [102, 0]
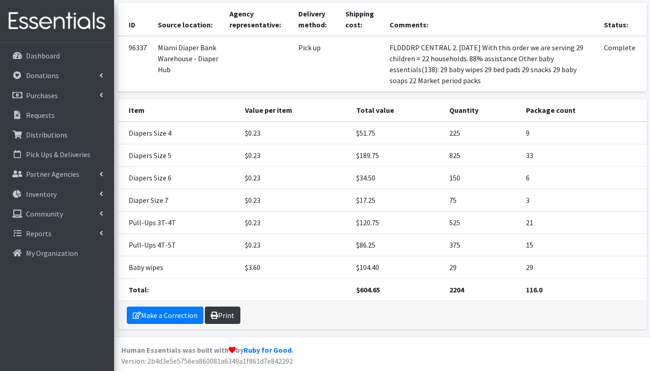
click at [220, 313] on link "Print" at bounding box center [223, 314] width 36 height 17
